Goal: Transaction & Acquisition: Book appointment/travel/reservation

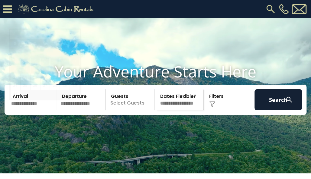
click at [39, 111] on input "text" at bounding box center [32, 99] width 47 height 21
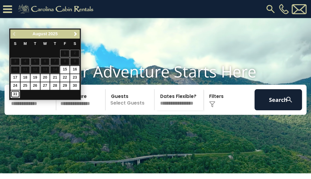
click at [13, 92] on link "31" at bounding box center [15, 95] width 9 height 8
type input "*******"
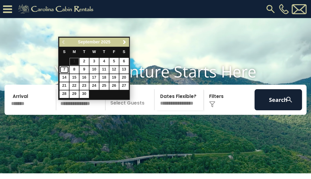
click at [63, 69] on link "7" at bounding box center [64, 70] width 9 height 8
type input "******"
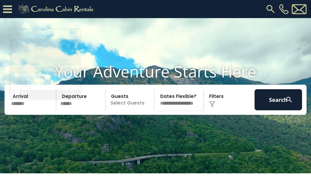
click at [30, 111] on input "*******" at bounding box center [32, 99] width 47 height 21
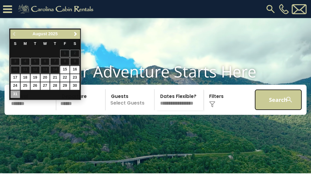
click at [277, 111] on button "Search" at bounding box center [277, 99] width 47 height 21
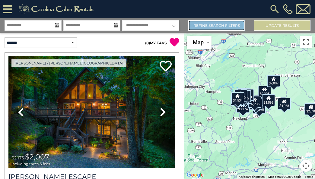
click at [223, 24] on link "Refine Search Filters" at bounding box center [217, 25] width 57 height 11
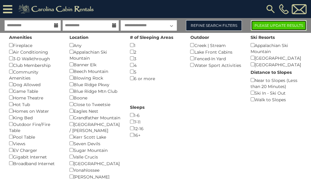
click at [272, 28] on button "Please Update Results" at bounding box center [279, 25] width 56 height 11
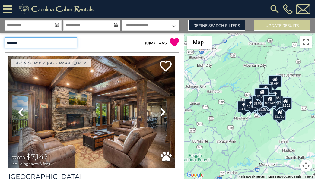
click at [71, 43] on select "**********" at bounding box center [41, 42] width 73 height 11
select select "*********"
click at [5, 37] on select "**********" at bounding box center [41, 42] width 73 height 11
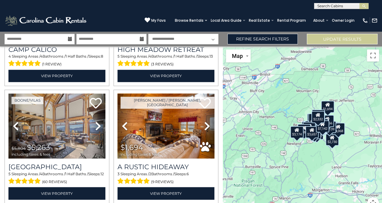
scroll to position [456, 0]
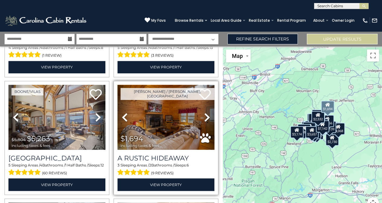
click at [204, 114] on icon at bounding box center [207, 118] width 6 height 10
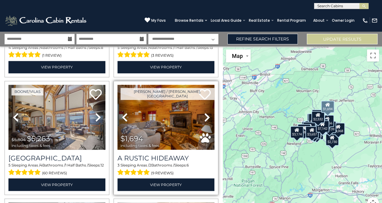
click at [204, 114] on icon at bounding box center [207, 118] width 6 height 10
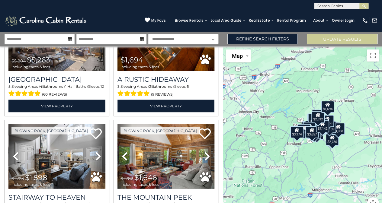
scroll to position [588, 0]
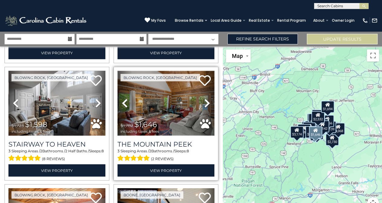
click at [179, 115] on img at bounding box center [166, 103] width 97 height 65
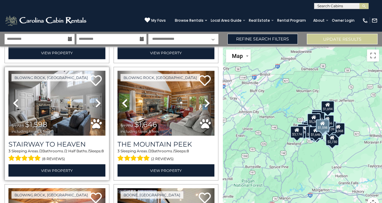
click at [49, 118] on span "$1,723 $1,598 including taxes & fees" at bounding box center [32, 126] width 48 height 17
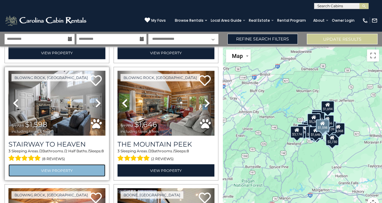
click at [59, 164] on link "View Property" at bounding box center [56, 170] width 97 height 12
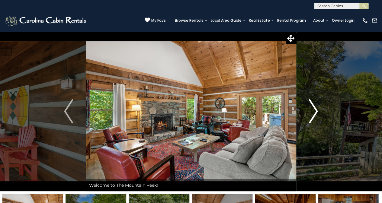
click at [318, 106] on img "Next" at bounding box center [313, 111] width 9 height 24
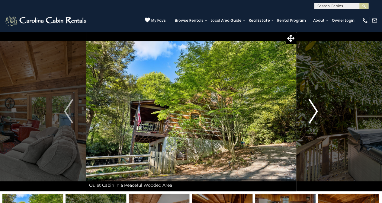
click at [318, 106] on img "Next" at bounding box center [313, 111] width 9 height 24
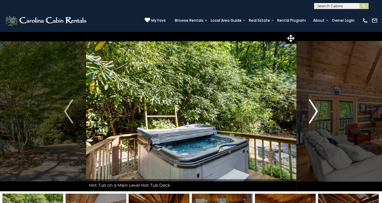
click at [318, 106] on img "Next" at bounding box center [313, 111] width 9 height 24
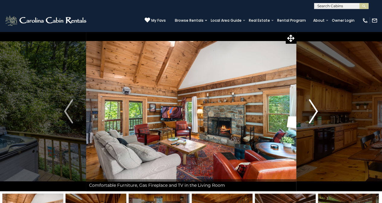
click at [318, 106] on img "Next" at bounding box center [313, 111] width 9 height 24
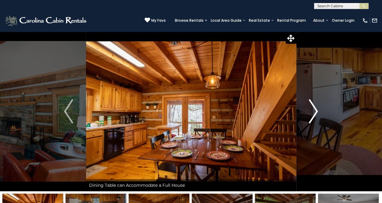
click at [318, 106] on img "Next" at bounding box center [313, 111] width 9 height 24
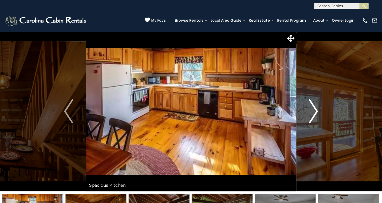
click at [318, 106] on img "Next" at bounding box center [313, 111] width 9 height 24
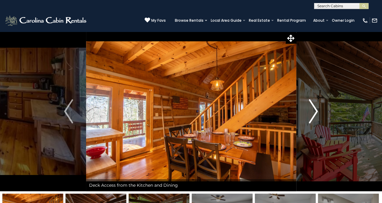
click at [318, 106] on img "Next" at bounding box center [313, 111] width 9 height 24
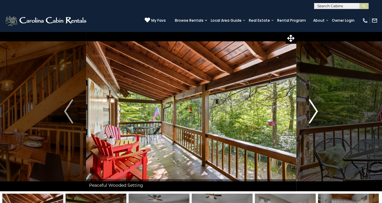
click at [318, 106] on img "Next" at bounding box center [313, 111] width 9 height 24
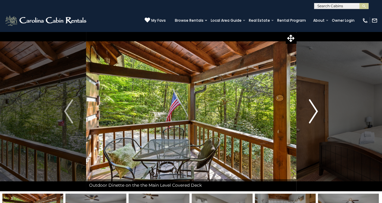
click at [318, 106] on img "Next" at bounding box center [313, 111] width 9 height 24
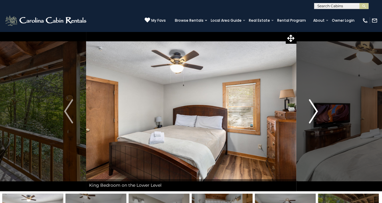
click at [318, 106] on img "Next" at bounding box center [313, 111] width 9 height 24
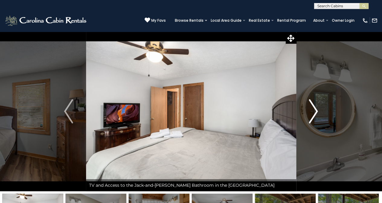
click at [318, 106] on img "Next" at bounding box center [313, 111] width 9 height 24
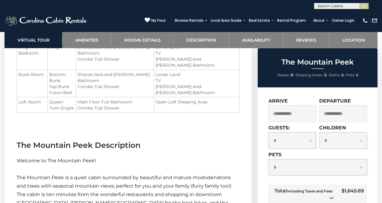
scroll to position [744, 0]
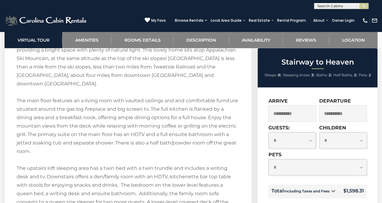
scroll to position [838, 0]
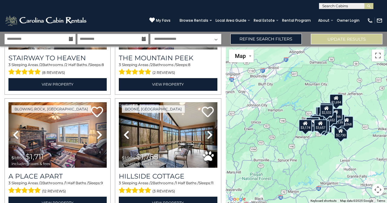
scroll to position [704, 0]
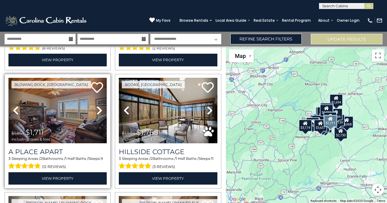
click at [97, 106] on icon at bounding box center [99, 111] width 6 height 10
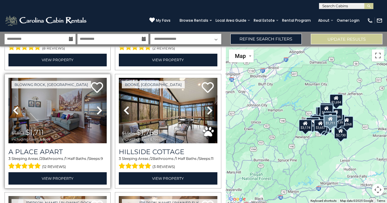
click at [97, 106] on icon at bounding box center [99, 111] width 6 height 10
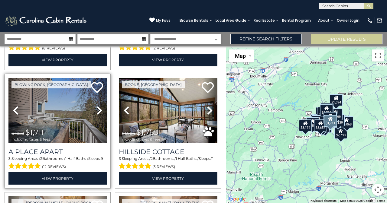
click at [97, 106] on icon at bounding box center [99, 111] width 6 height 10
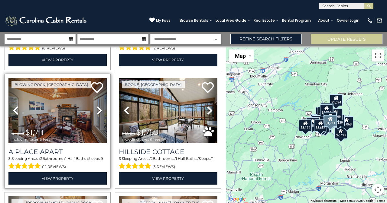
click at [97, 106] on icon at bounding box center [99, 111] width 6 height 10
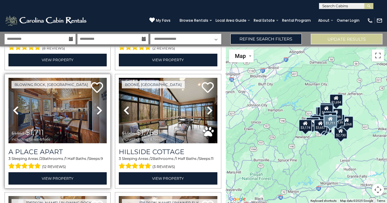
click at [97, 106] on icon at bounding box center [99, 111] width 6 height 10
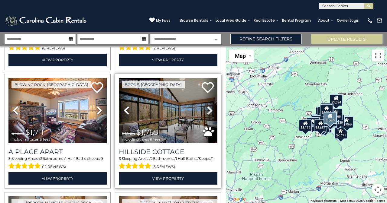
click at [207, 106] on icon at bounding box center [210, 111] width 6 height 10
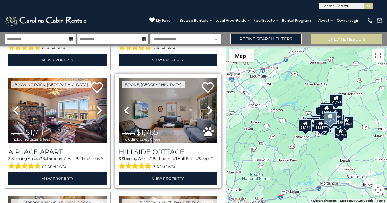
click at [207, 106] on icon at bounding box center [210, 111] width 6 height 10
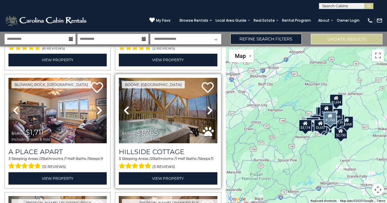
click at [207, 106] on icon at bounding box center [210, 111] width 6 height 10
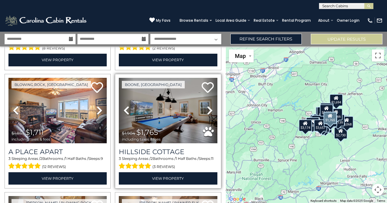
click at [207, 106] on icon at bounding box center [210, 111] width 6 height 10
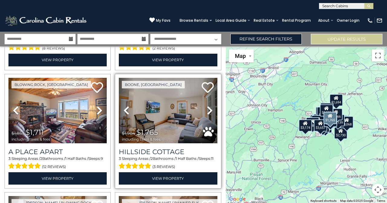
click at [207, 106] on icon at bounding box center [210, 111] width 6 height 10
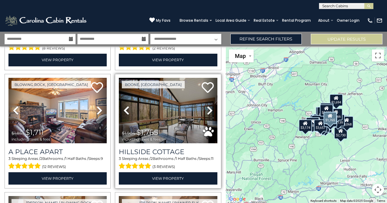
click at [207, 106] on icon at bounding box center [210, 111] width 6 height 10
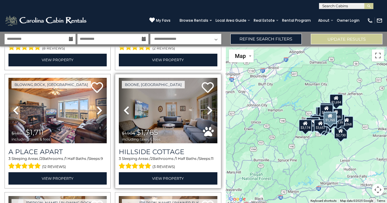
click at [207, 106] on icon at bounding box center [210, 111] width 6 height 10
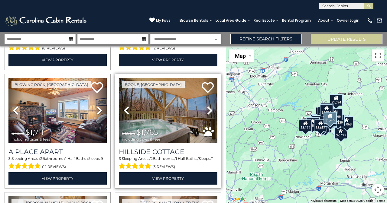
click at [207, 106] on icon at bounding box center [210, 111] width 6 height 10
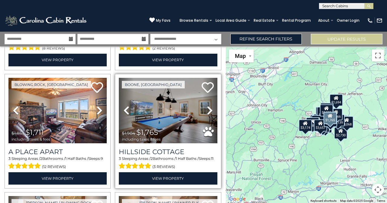
click at [207, 106] on icon at bounding box center [210, 111] width 6 height 10
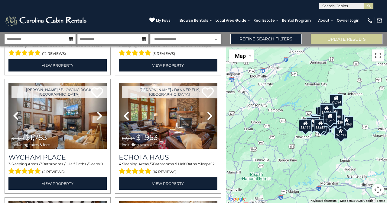
scroll to position [832, 0]
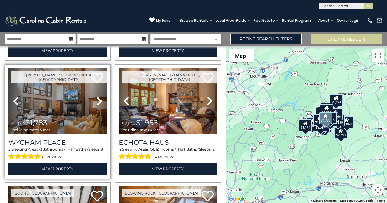
click at [95, 91] on link "Next" at bounding box center [99, 101] width 15 height 66
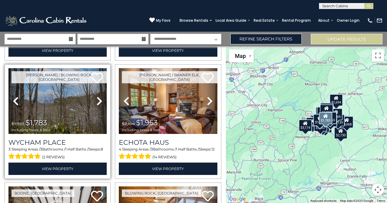
click at [95, 91] on link "Next" at bounding box center [99, 101] width 15 height 66
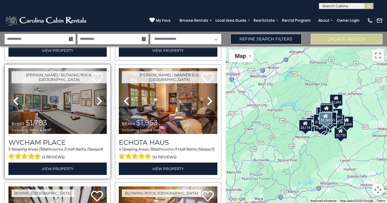
click at [95, 91] on link "Next" at bounding box center [99, 101] width 15 height 66
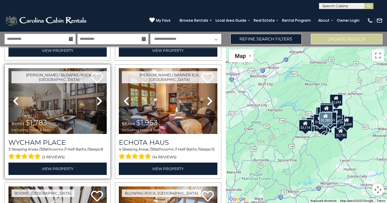
click at [95, 91] on link "Next" at bounding box center [99, 101] width 15 height 66
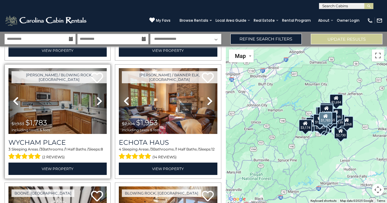
click at [95, 91] on link "Next" at bounding box center [99, 101] width 15 height 66
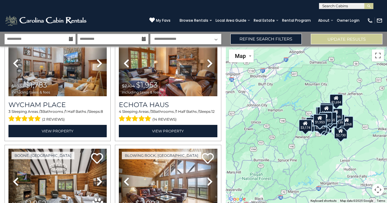
scroll to position [921, 0]
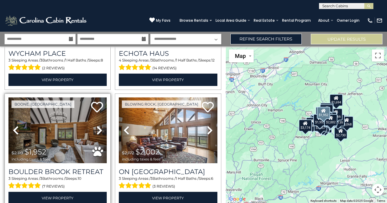
click at [98, 126] on icon at bounding box center [99, 131] width 6 height 10
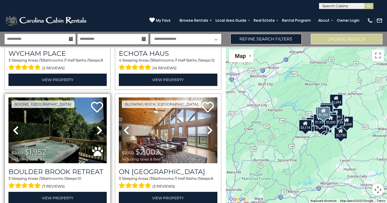
click at [98, 126] on icon at bounding box center [99, 131] width 6 height 10
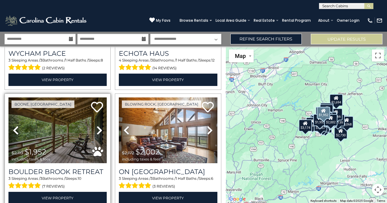
click at [98, 126] on icon at bounding box center [99, 131] width 6 height 10
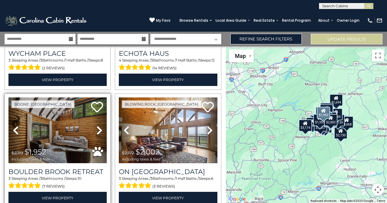
click at [98, 126] on icon at bounding box center [99, 131] width 6 height 10
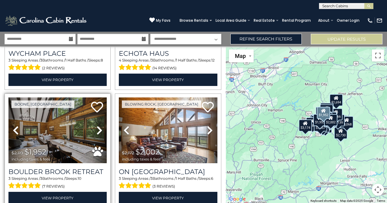
click at [98, 126] on icon at bounding box center [99, 131] width 6 height 10
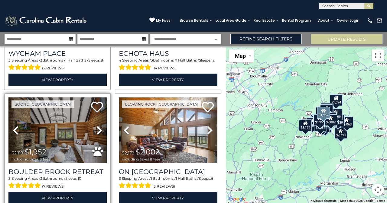
click at [98, 126] on icon at bounding box center [99, 131] width 6 height 10
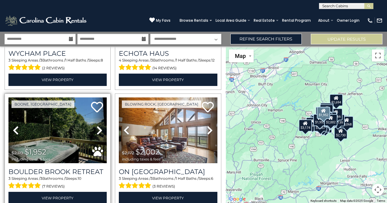
click at [98, 126] on icon at bounding box center [99, 131] width 6 height 10
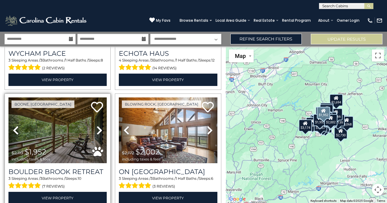
click at [98, 126] on icon at bounding box center [99, 131] width 6 height 10
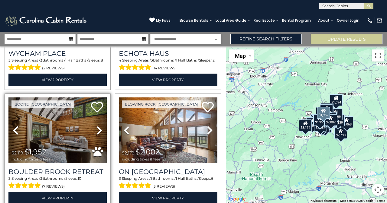
click at [98, 126] on icon at bounding box center [99, 131] width 6 height 10
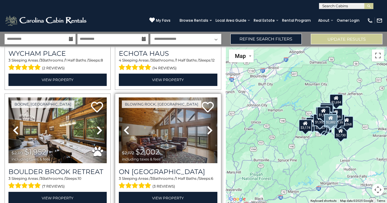
click at [207, 126] on icon at bounding box center [210, 131] width 6 height 10
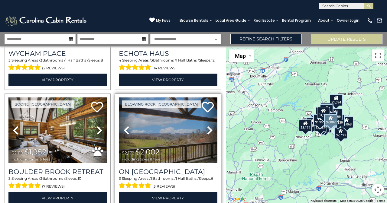
click at [207, 126] on icon at bounding box center [210, 131] width 6 height 10
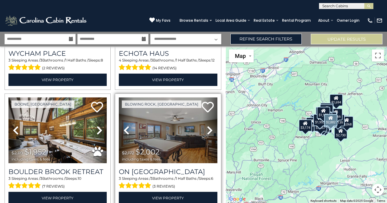
click at [207, 126] on icon at bounding box center [210, 131] width 6 height 10
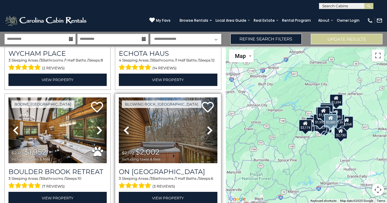
click at [207, 126] on icon at bounding box center [210, 131] width 6 height 10
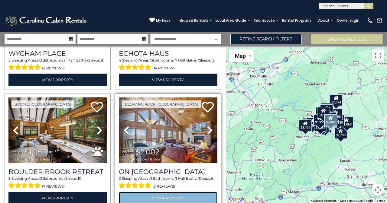
click at [184, 192] on link "View Property" at bounding box center [168, 198] width 98 height 12
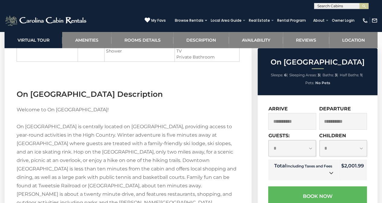
scroll to position [767, 0]
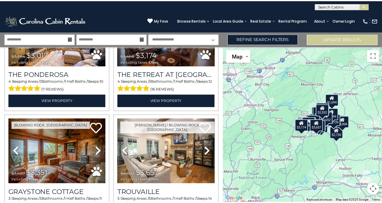
scroll to position [1616, 0]
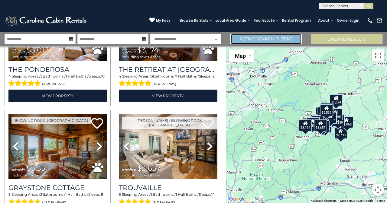
click at [257, 40] on link "Refine Search Filters" at bounding box center [266, 39] width 72 height 11
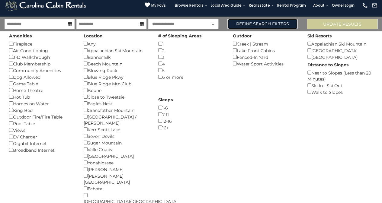
scroll to position [0, 0]
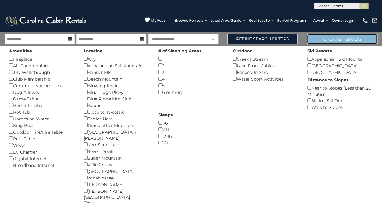
click at [335, 37] on button "Update Results" at bounding box center [342, 39] width 71 height 11
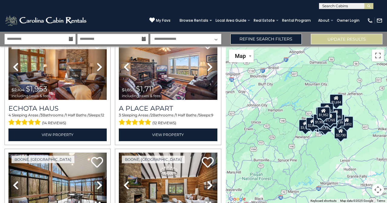
scroll to position [1656, 0]
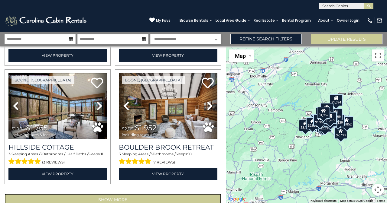
click at [160, 194] on button "Show More" at bounding box center [113, 200] width 217 height 12
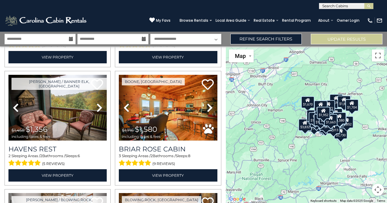
scroll to position [3416, 0]
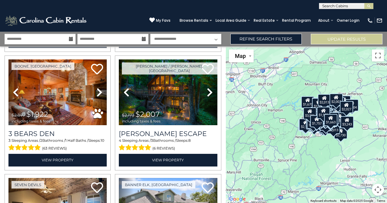
scroll to position [5176, 0]
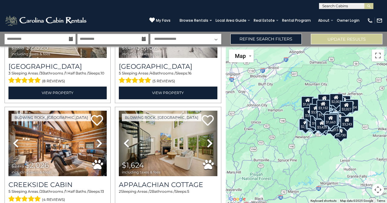
scroll to position [5403, 0]
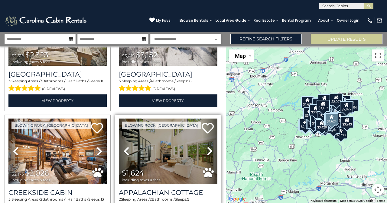
click at [207, 147] on icon at bounding box center [210, 152] width 6 height 10
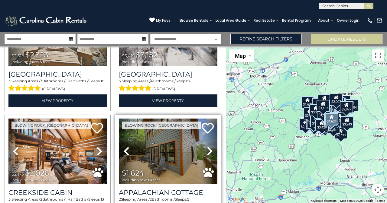
click at [207, 147] on icon at bounding box center [210, 152] width 6 height 10
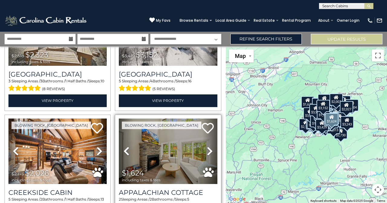
click at [207, 147] on icon at bounding box center [210, 152] width 6 height 10
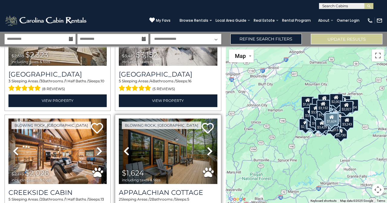
click at [207, 147] on icon at bounding box center [210, 152] width 6 height 10
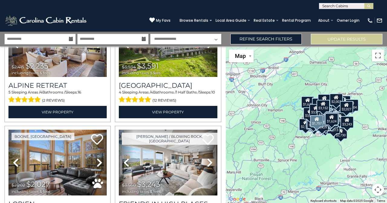
scroll to position [5035, 0]
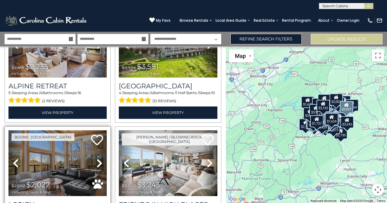
click at [97, 159] on icon at bounding box center [99, 164] width 6 height 10
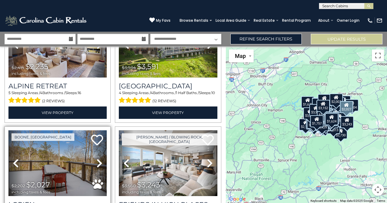
click at [97, 159] on icon at bounding box center [99, 164] width 6 height 10
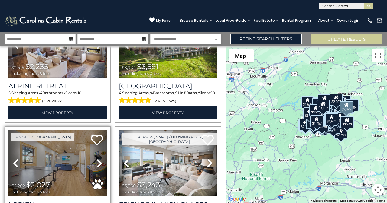
click at [97, 159] on icon at bounding box center [99, 164] width 6 height 10
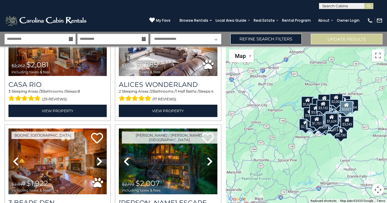
scroll to position [4797, 0]
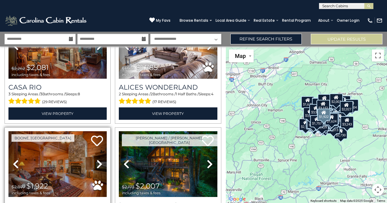
click at [96, 160] on icon at bounding box center [99, 165] width 6 height 10
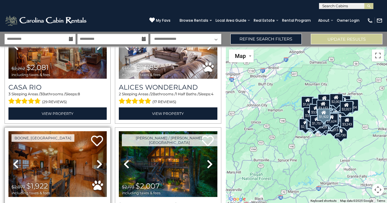
click at [96, 160] on icon at bounding box center [99, 165] width 6 height 10
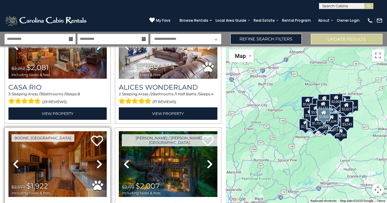
click at [96, 160] on icon at bounding box center [99, 165] width 6 height 10
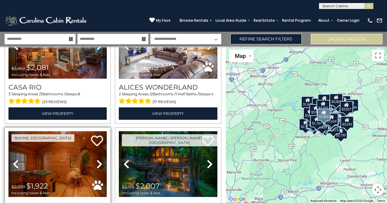
click at [96, 160] on icon at bounding box center [99, 165] width 6 height 10
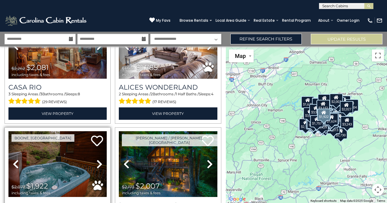
click at [96, 160] on icon at bounding box center [99, 165] width 6 height 10
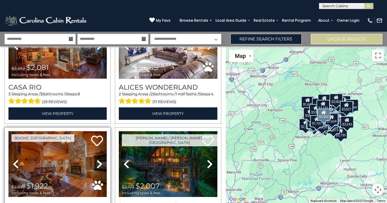
click at [96, 160] on icon at bounding box center [99, 165] width 6 height 10
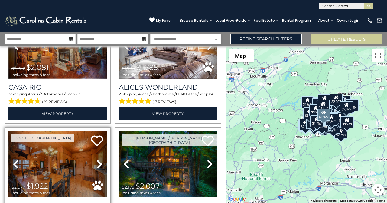
click at [96, 160] on icon at bounding box center [99, 165] width 6 height 10
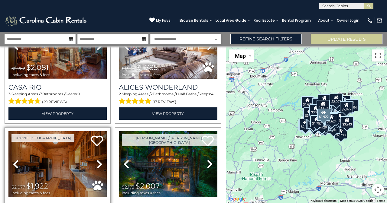
click at [96, 160] on icon at bounding box center [99, 165] width 6 height 10
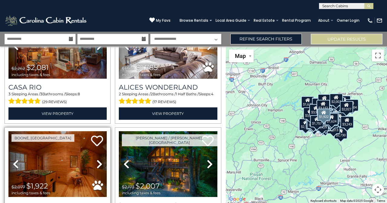
click at [96, 160] on icon at bounding box center [99, 165] width 6 height 10
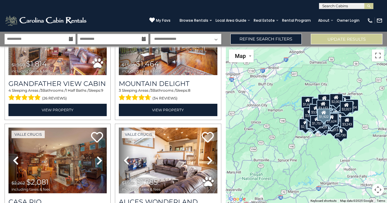
scroll to position [4683, 0]
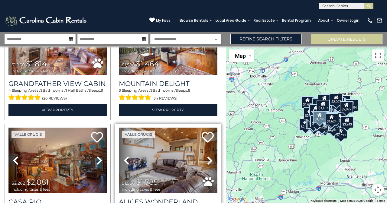
click at [207, 156] on icon at bounding box center [210, 161] width 6 height 10
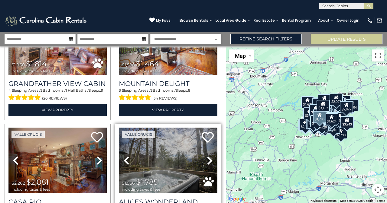
click at [207, 156] on icon at bounding box center [210, 161] width 6 height 10
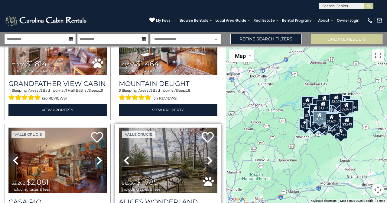
click at [207, 156] on icon at bounding box center [210, 161] width 6 height 10
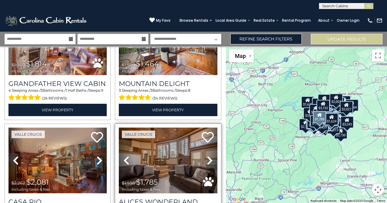
click at [207, 156] on icon at bounding box center [210, 161] width 6 height 10
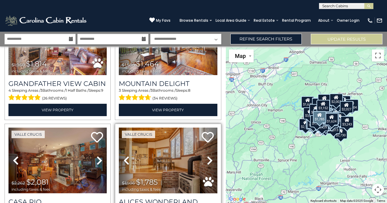
click at [207, 156] on icon at bounding box center [210, 161] width 6 height 10
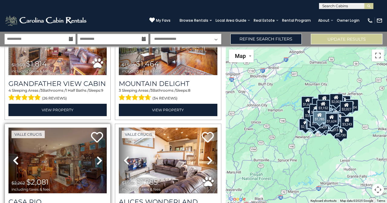
click at [98, 156] on icon at bounding box center [99, 161] width 6 height 10
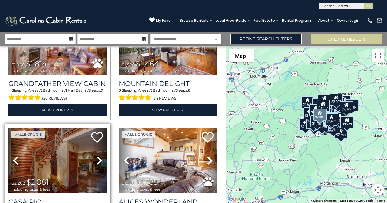
click at [101, 156] on icon at bounding box center [99, 161] width 6 height 10
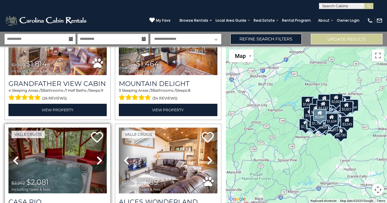
click at [102, 128] on link "Next" at bounding box center [99, 161] width 15 height 66
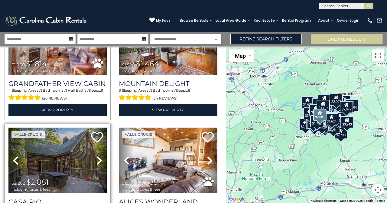
click at [101, 128] on link "Next" at bounding box center [99, 161] width 15 height 66
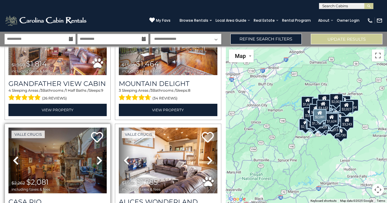
click at [101, 128] on link "Next" at bounding box center [99, 161] width 15 height 66
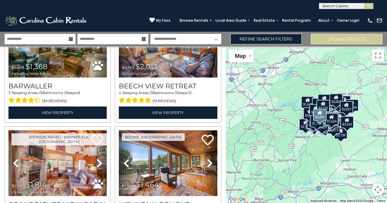
scroll to position [4561, 0]
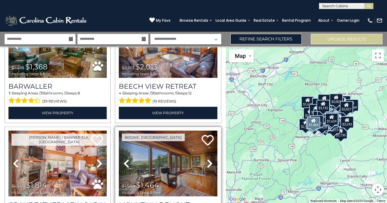
click at [207, 159] on icon at bounding box center [210, 164] width 6 height 10
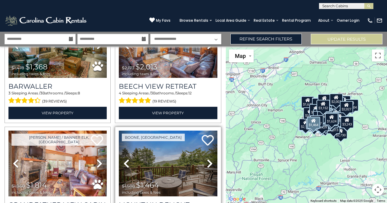
click at [207, 159] on icon at bounding box center [210, 164] width 6 height 10
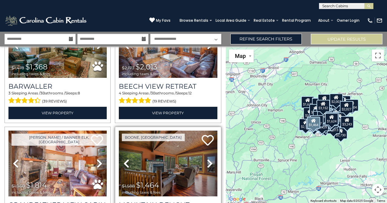
click at [207, 159] on icon at bounding box center [210, 164] width 6 height 10
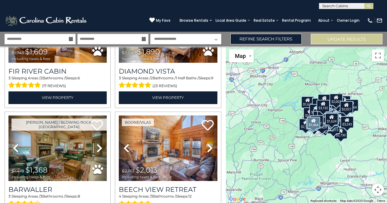
scroll to position [4453, 0]
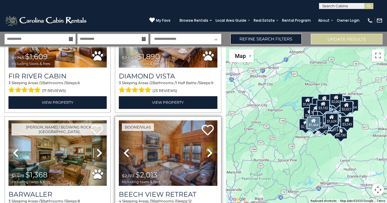
click at [207, 148] on icon at bounding box center [210, 153] width 6 height 10
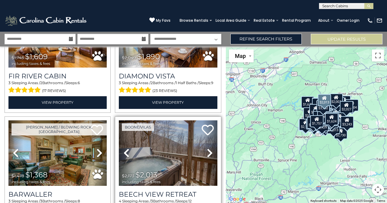
click at [213, 121] on link "Next" at bounding box center [209, 154] width 15 height 66
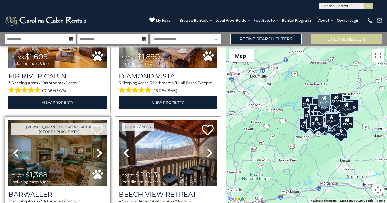
click at [102, 121] on link "Next" at bounding box center [99, 154] width 15 height 66
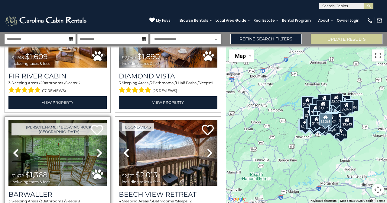
click at [95, 121] on link "Next" at bounding box center [99, 154] width 15 height 66
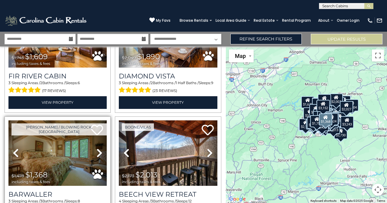
click at [98, 121] on link "Next" at bounding box center [99, 154] width 15 height 66
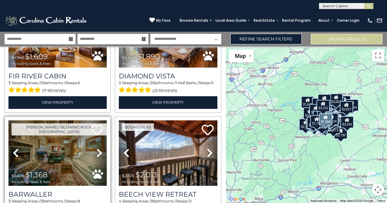
click at [99, 148] on icon at bounding box center [99, 153] width 6 height 10
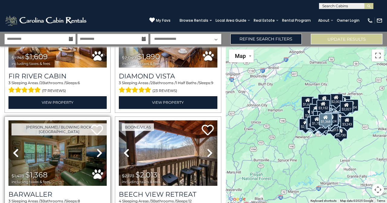
click at [100, 148] on icon at bounding box center [99, 153] width 6 height 10
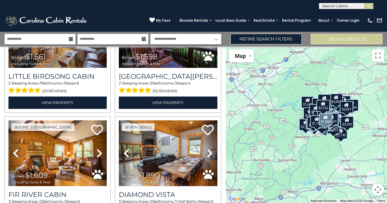
scroll to position [4335, 0]
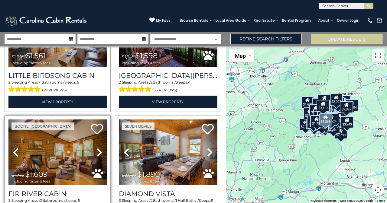
click at [102, 120] on link "Next" at bounding box center [99, 153] width 15 height 66
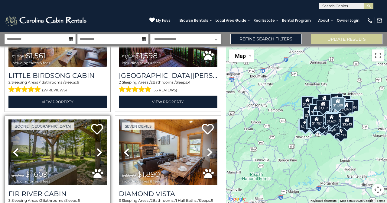
click at [100, 148] on icon at bounding box center [99, 153] width 6 height 10
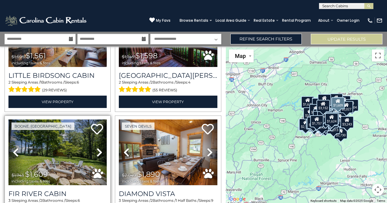
click at [98, 148] on icon at bounding box center [99, 153] width 6 height 10
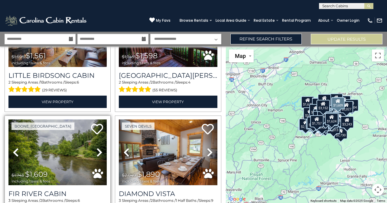
click at [98, 148] on icon at bounding box center [99, 153] width 6 height 10
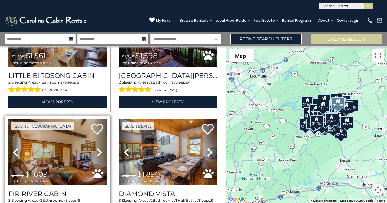
click at [99, 148] on icon at bounding box center [99, 153] width 6 height 10
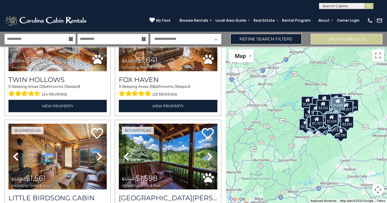
scroll to position [4213, 0]
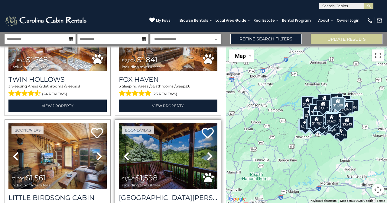
click at [207, 152] on icon at bounding box center [210, 157] width 6 height 10
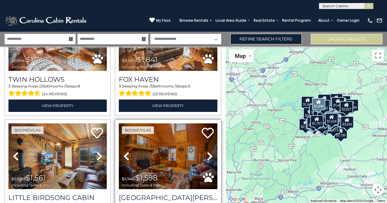
click at [207, 152] on icon at bounding box center [210, 157] width 6 height 10
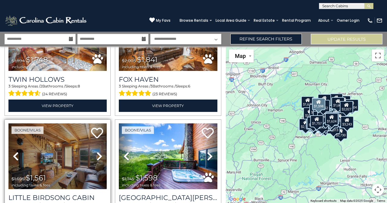
click at [100, 152] on icon at bounding box center [99, 157] width 6 height 10
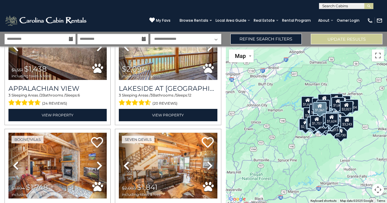
scroll to position [4084, 0]
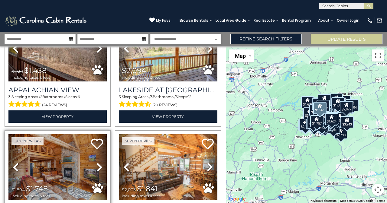
click at [99, 163] on icon at bounding box center [99, 168] width 6 height 10
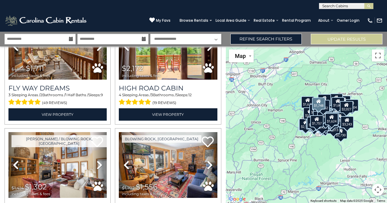
scroll to position [3849, 0]
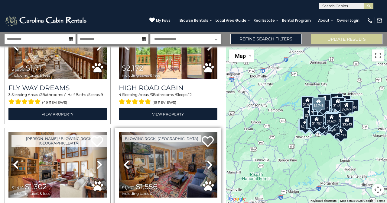
click at [207, 160] on icon at bounding box center [210, 165] width 6 height 10
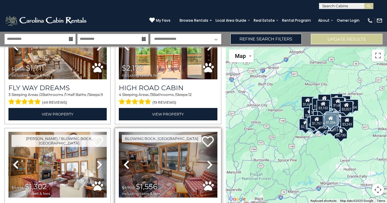
click at [209, 160] on icon at bounding box center [210, 165] width 6 height 10
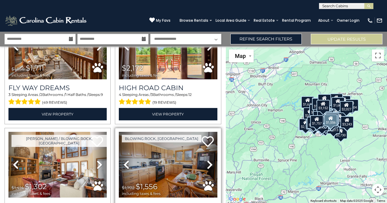
click at [210, 160] on icon at bounding box center [210, 165] width 6 height 10
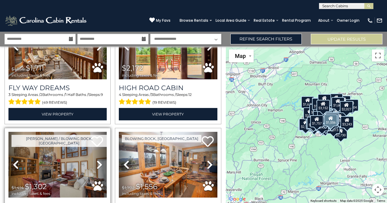
click at [100, 160] on icon at bounding box center [99, 165] width 6 height 10
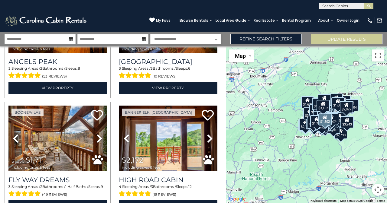
scroll to position [3756, 0]
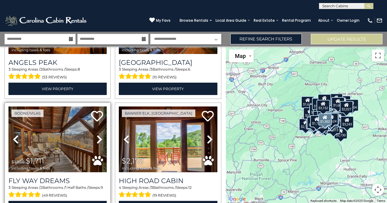
click at [97, 135] on icon at bounding box center [99, 140] width 6 height 10
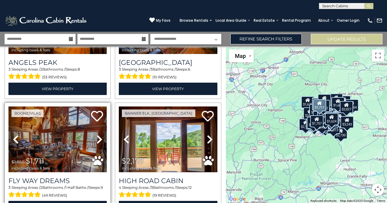
click at [98, 135] on icon at bounding box center [99, 140] width 6 height 10
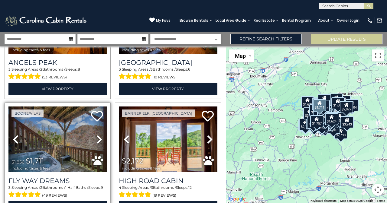
click at [99, 135] on icon at bounding box center [99, 140] width 6 height 10
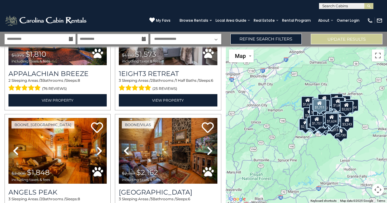
scroll to position [3617, 0]
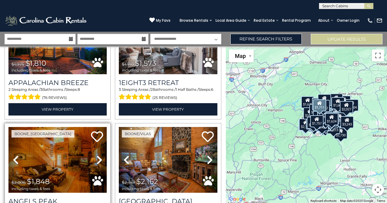
click at [100, 155] on icon at bounding box center [99, 160] width 6 height 10
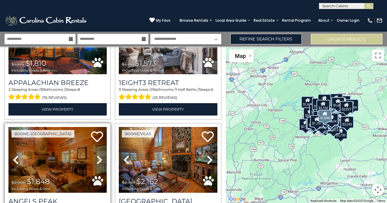
click at [99, 155] on icon at bounding box center [99, 160] width 6 height 10
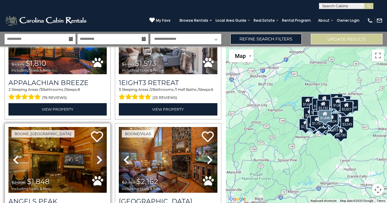
click at [100, 155] on icon at bounding box center [99, 160] width 6 height 10
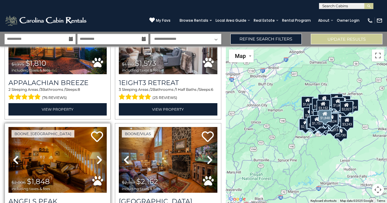
click at [100, 155] on icon at bounding box center [99, 160] width 6 height 10
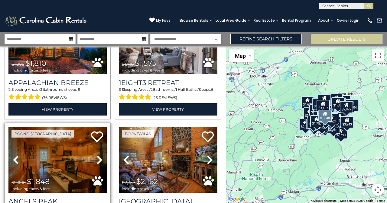
click at [100, 155] on icon at bounding box center [99, 160] width 6 height 10
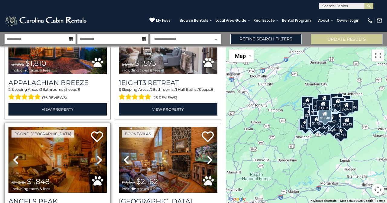
click at [99, 155] on icon at bounding box center [99, 160] width 6 height 10
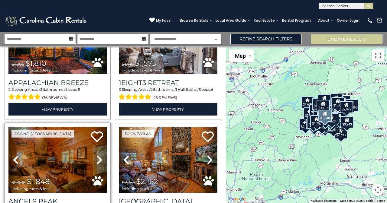
click at [99, 155] on icon at bounding box center [99, 160] width 6 height 10
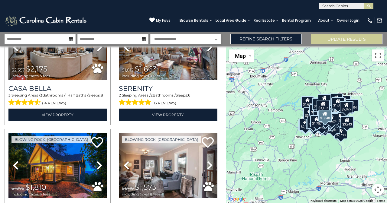
scroll to position [3490, 0]
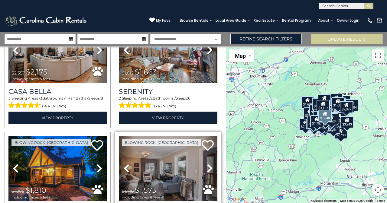
click at [207, 164] on icon at bounding box center [210, 169] width 6 height 10
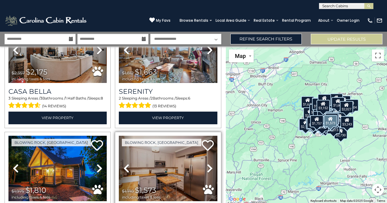
click at [207, 164] on icon at bounding box center [210, 169] width 6 height 10
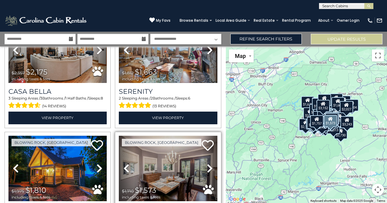
click at [207, 164] on icon at bounding box center [210, 169] width 6 height 10
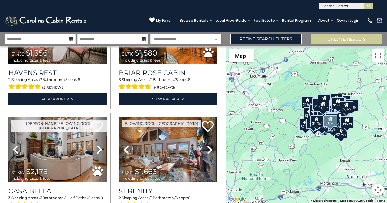
scroll to position [3389, 0]
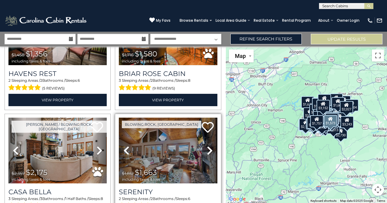
click at [207, 146] on icon at bounding box center [210, 151] width 6 height 10
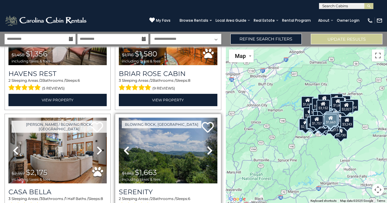
click at [207, 146] on icon at bounding box center [210, 151] width 6 height 10
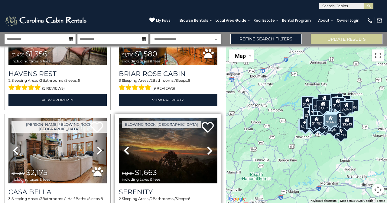
click at [207, 146] on icon at bounding box center [210, 151] width 6 height 10
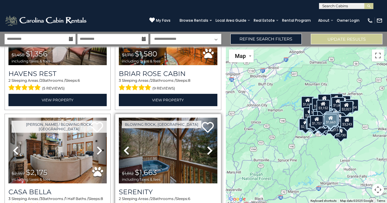
click at [207, 146] on icon at bounding box center [210, 151] width 6 height 10
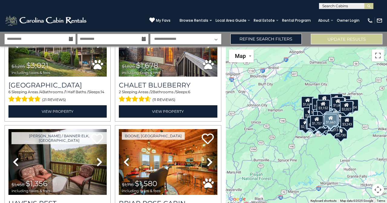
scroll to position [3259, 0]
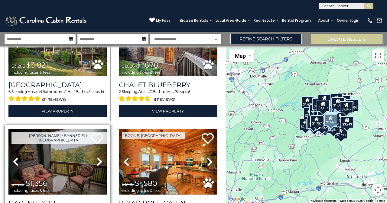
click at [98, 157] on icon at bounding box center [99, 162] width 6 height 10
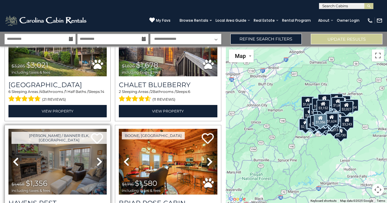
click at [100, 157] on icon at bounding box center [99, 162] width 6 height 10
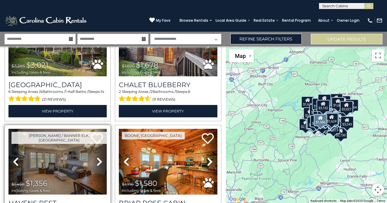
click at [96, 157] on icon at bounding box center [99, 162] width 6 height 10
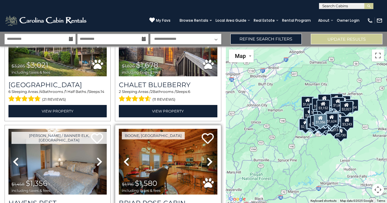
click at [208, 157] on icon at bounding box center [210, 162] width 6 height 10
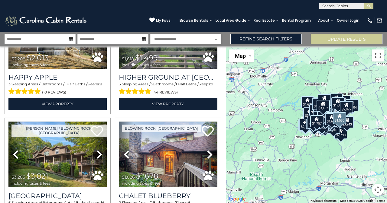
scroll to position [3149, 0]
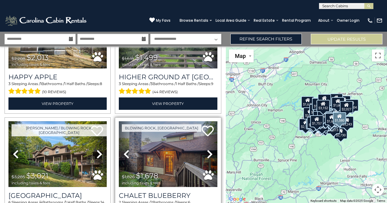
click at [207, 150] on icon at bounding box center [210, 155] width 6 height 10
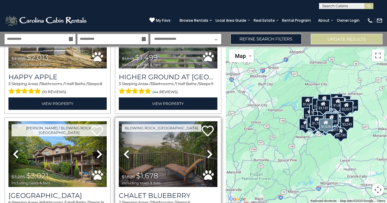
click at [207, 150] on icon at bounding box center [210, 155] width 6 height 10
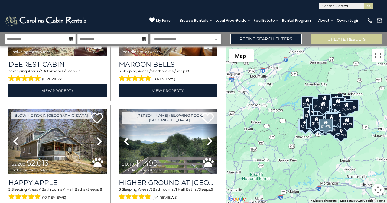
scroll to position [3045, 0]
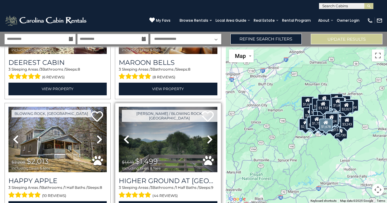
click at [206, 117] on link "Next" at bounding box center [209, 140] width 15 height 66
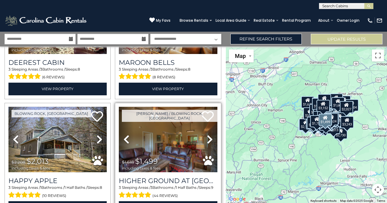
click at [207, 113] on link "Next" at bounding box center [209, 140] width 15 height 66
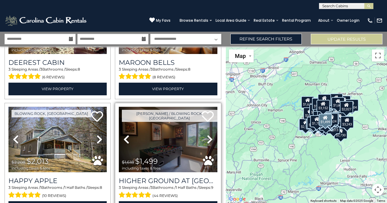
click at [207, 114] on link "Next" at bounding box center [209, 140] width 15 height 66
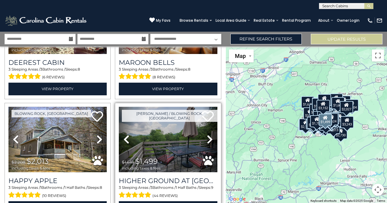
click at [207, 113] on link "Next" at bounding box center [209, 140] width 15 height 66
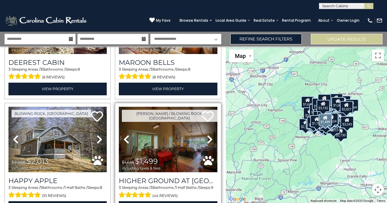
click at [207, 114] on link "Next" at bounding box center [209, 140] width 15 height 66
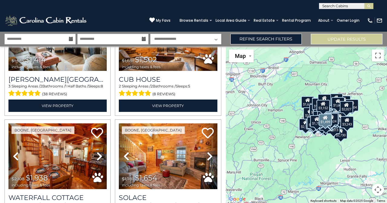
scroll to position [2788, 0]
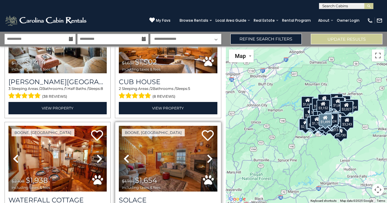
click at [207, 154] on icon at bounding box center [210, 159] width 6 height 10
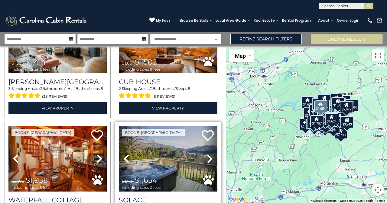
click at [207, 154] on icon at bounding box center [210, 159] width 6 height 10
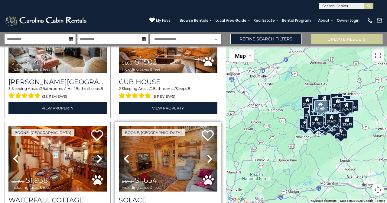
click at [208, 154] on icon at bounding box center [210, 159] width 6 height 10
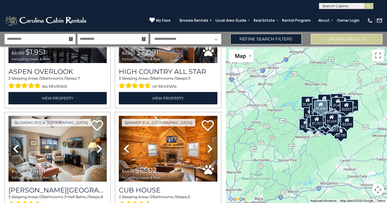
scroll to position [2680, 0]
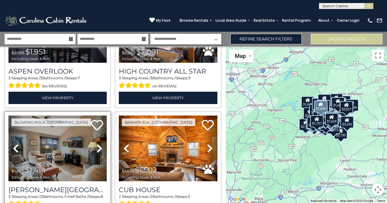
click at [99, 144] on icon at bounding box center [99, 149] width 6 height 10
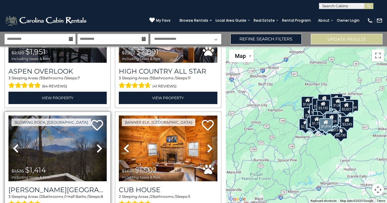
click at [101, 122] on link "Next" at bounding box center [99, 149] width 15 height 66
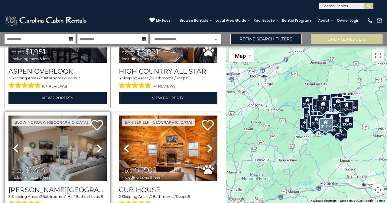
click at [101, 123] on link "Next" at bounding box center [99, 149] width 15 height 66
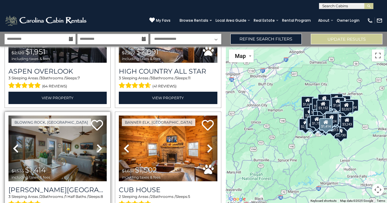
click at [100, 144] on icon at bounding box center [99, 149] width 6 height 10
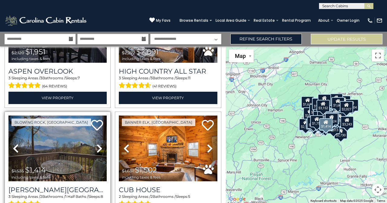
click at [99, 127] on link "Next" at bounding box center [99, 149] width 15 height 66
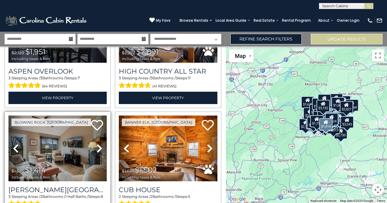
click at [99, 144] on icon at bounding box center [99, 149] width 6 height 10
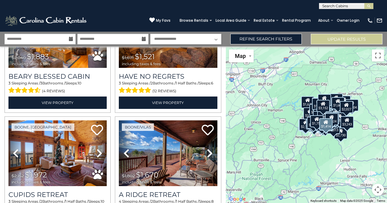
scroll to position [2322, 0]
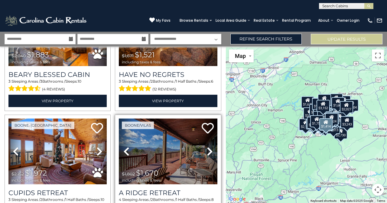
click at [209, 147] on icon at bounding box center [210, 152] width 6 height 10
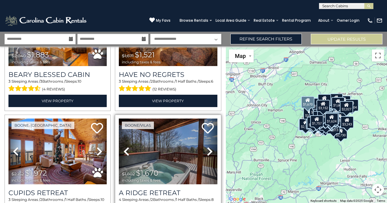
click at [208, 147] on icon at bounding box center [210, 152] width 6 height 10
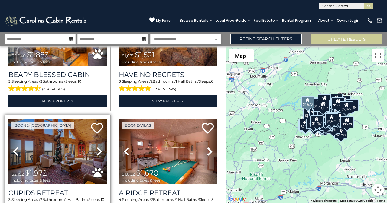
click at [99, 147] on icon at bounding box center [99, 152] width 6 height 10
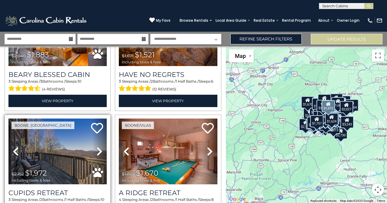
click at [98, 147] on icon at bounding box center [99, 152] width 6 height 10
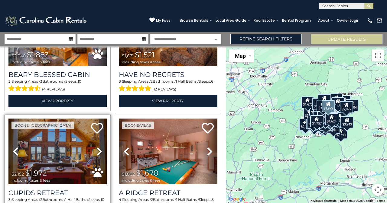
click at [98, 147] on icon at bounding box center [99, 152] width 6 height 10
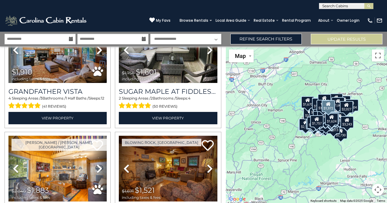
scroll to position [2186, 0]
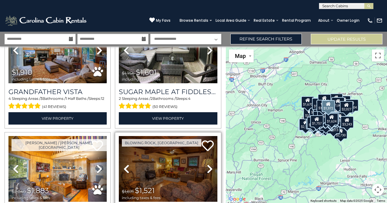
click at [207, 164] on icon at bounding box center [210, 169] width 6 height 10
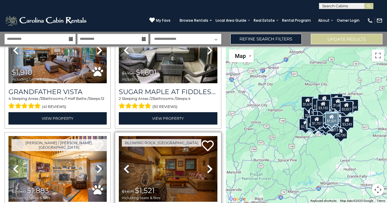
click at [207, 164] on icon at bounding box center [210, 169] width 6 height 10
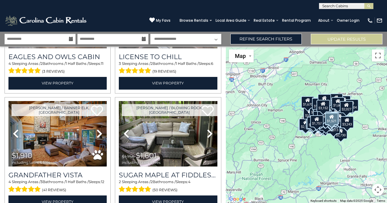
scroll to position [2102, 0]
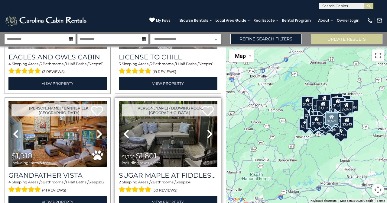
click at [208, 129] on icon at bounding box center [210, 134] width 6 height 10
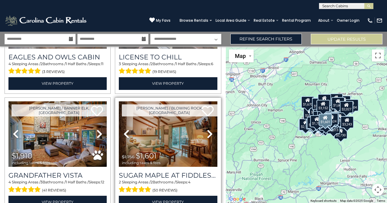
click at [208, 129] on icon at bounding box center [210, 134] width 6 height 10
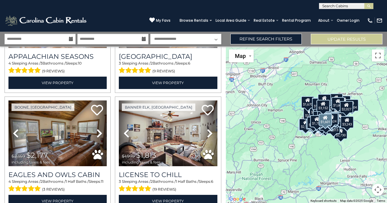
scroll to position [1976, 0]
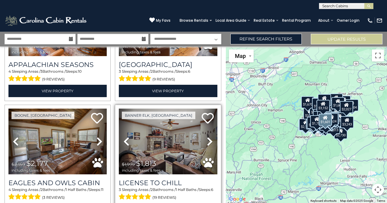
click at [207, 137] on icon at bounding box center [210, 142] width 6 height 10
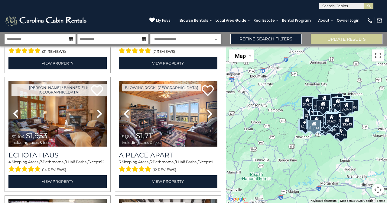
scroll to position [1529, 0]
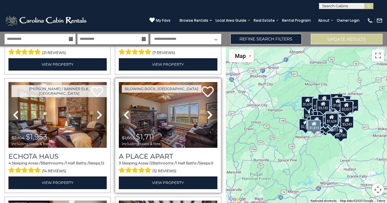
click at [207, 110] on icon at bounding box center [210, 115] width 6 height 10
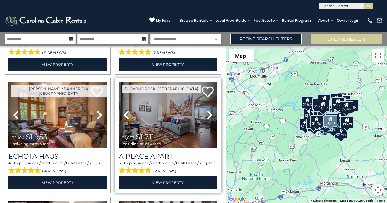
click at [207, 110] on icon at bounding box center [210, 115] width 6 height 10
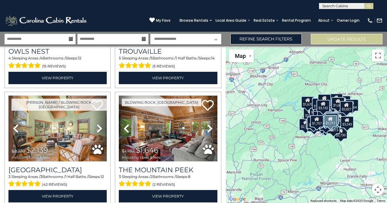
scroll to position [804, 0]
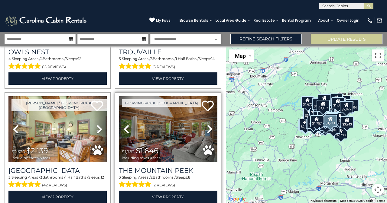
click at [210, 124] on icon at bounding box center [210, 129] width 6 height 10
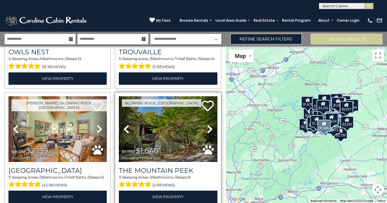
click at [207, 124] on icon at bounding box center [210, 129] width 6 height 10
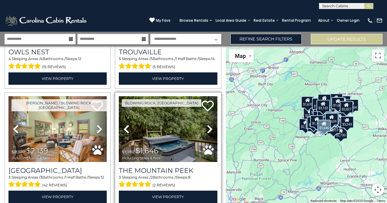
click at [207, 124] on icon at bounding box center [210, 129] width 6 height 10
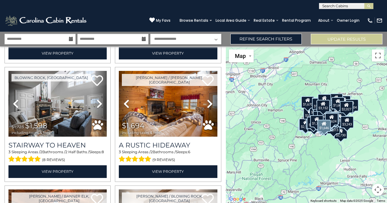
scroll to position [590, 0]
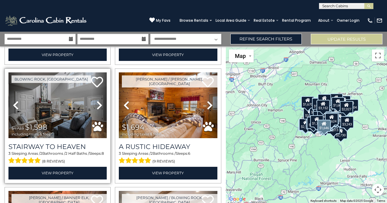
click at [99, 101] on icon at bounding box center [99, 106] width 6 height 10
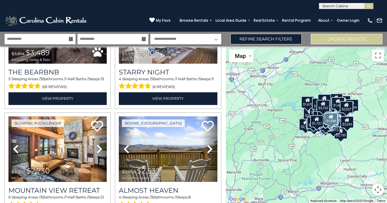
scroll to position [193, 0]
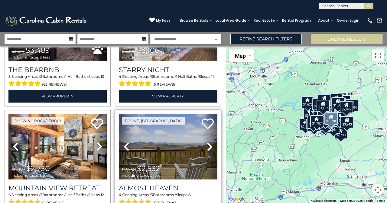
click at [207, 143] on icon at bounding box center [210, 147] width 6 height 10
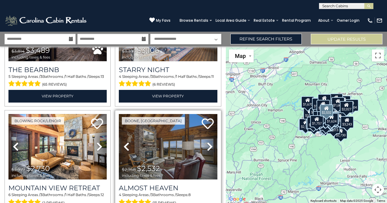
click at [207, 142] on icon at bounding box center [210, 147] width 6 height 10
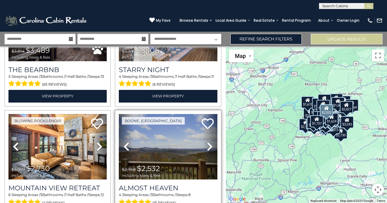
click at [203, 143] on link "Next" at bounding box center [209, 147] width 15 height 66
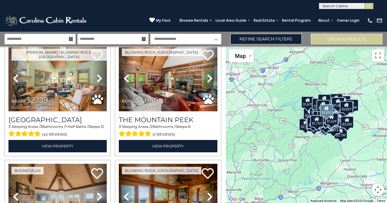
scroll to position [854, 0]
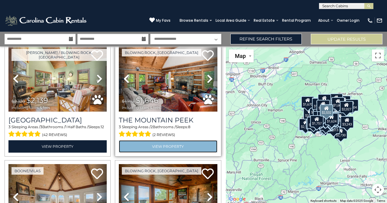
click at [192, 140] on link "View Property" at bounding box center [168, 146] width 98 height 12
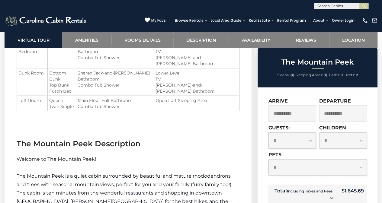
scroll to position [666, 0]
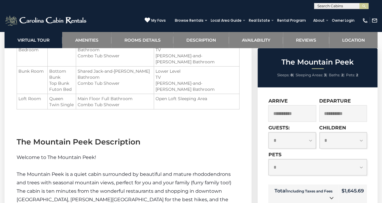
click at [324, 4] on input "text" at bounding box center [340, 7] width 53 height 6
type input "***"
click at [331, 12] on li "Fly Way Dreams" at bounding box center [341, 13] width 54 height 5
click at [364, 8] on img "submit" at bounding box center [364, 6] width 5 height 5
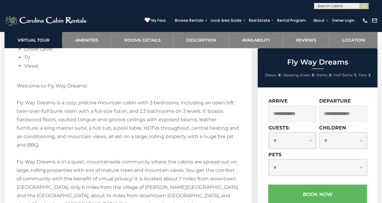
scroll to position [884, 0]
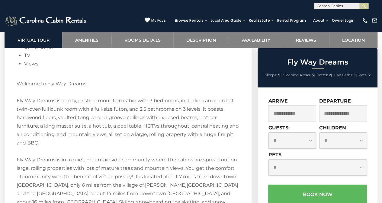
drag, startPoint x: 385, startPoint y: 12, endPoint x: 386, endPoint y: 86, distance: 74.3
click at [344, 8] on input "text" at bounding box center [340, 7] width 53 height 6
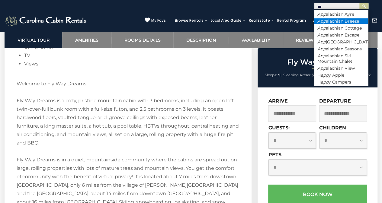
type input "***"
click at [349, 22] on li "App alachian Breeze" at bounding box center [341, 20] width 54 height 5
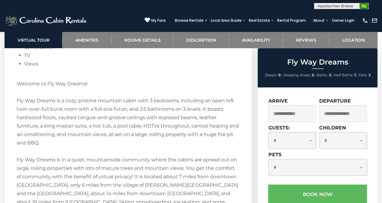
click at [364, 4] on img "submit" at bounding box center [364, 6] width 5 height 5
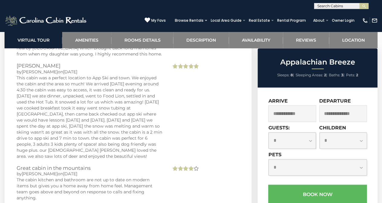
scroll to position [1386, 0]
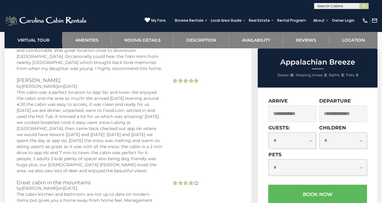
click at [327, 7] on input "text" at bounding box center [340, 7] width 53 height 6
type input "**"
click at [338, 14] on li "1e ight3 Retreat" at bounding box center [341, 13] width 54 height 5
click at [363, 5] on img "submit" at bounding box center [364, 6] width 5 height 5
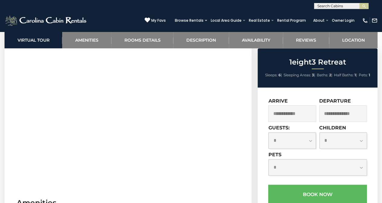
scroll to position [295, 0]
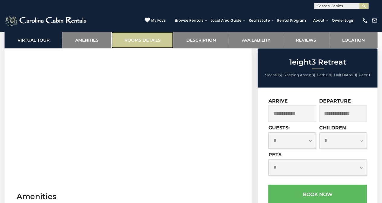
click at [143, 39] on link "Rooms Details" at bounding box center [142, 40] width 62 height 17
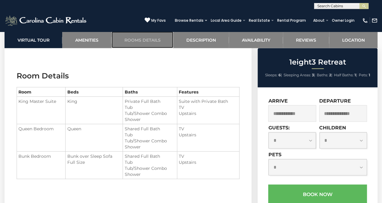
scroll to position [672, 0]
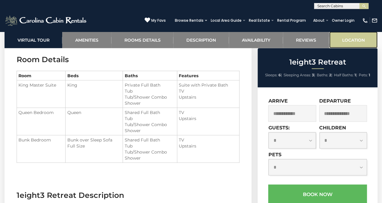
click at [348, 40] on link "Location" at bounding box center [353, 40] width 48 height 17
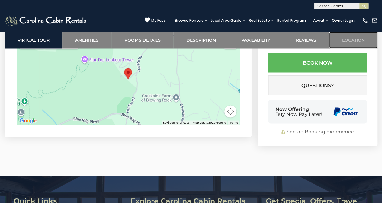
scroll to position [1630, 0]
